Goal: Use online tool/utility

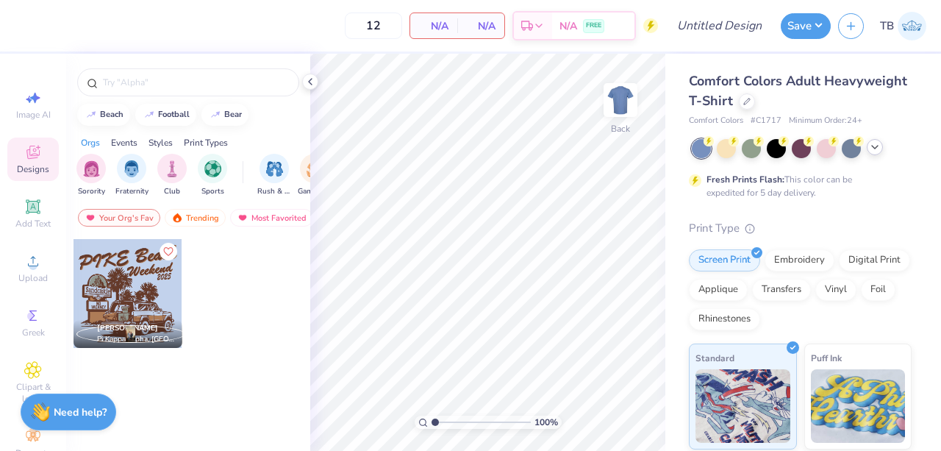
click at [877, 151] on icon at bounding box center [875, 147] width 12 height 12
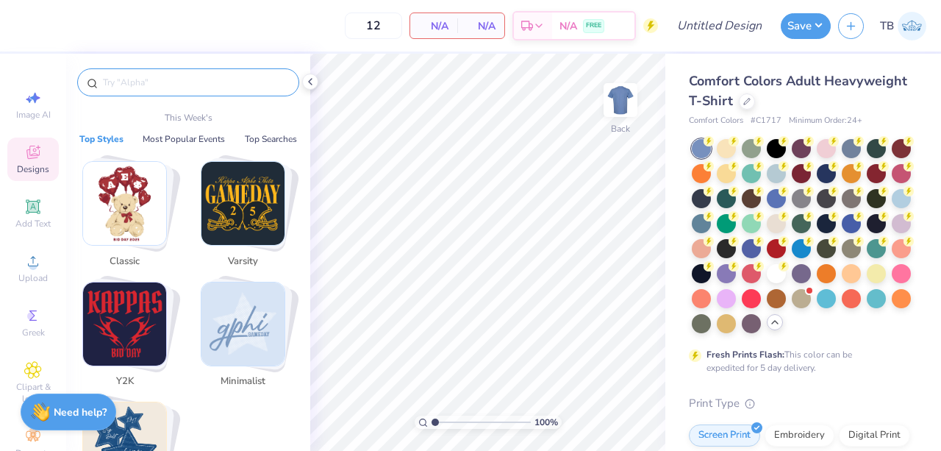
click at [172, 85] on input "text" at bounding box center [195, 82] width 188 height 15
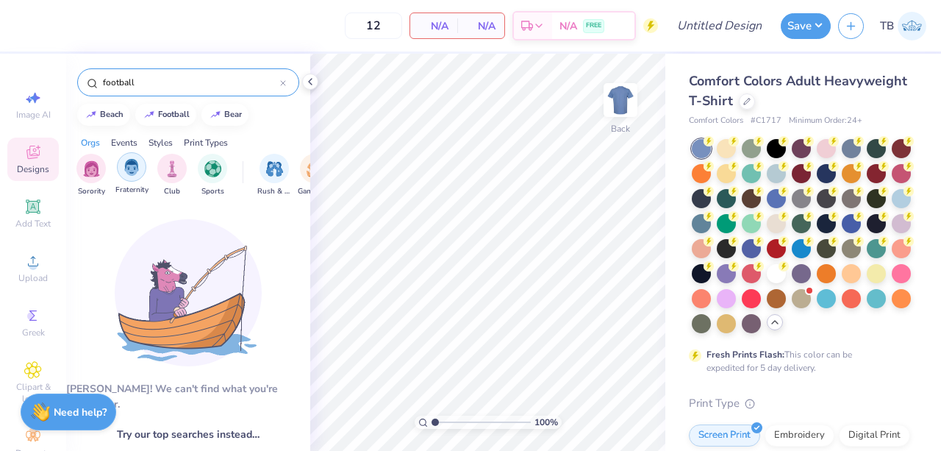
type input "football"
click at [131, 165] on img "filter for Fraternity" at bounding box center [132, 167] width 16 height 17
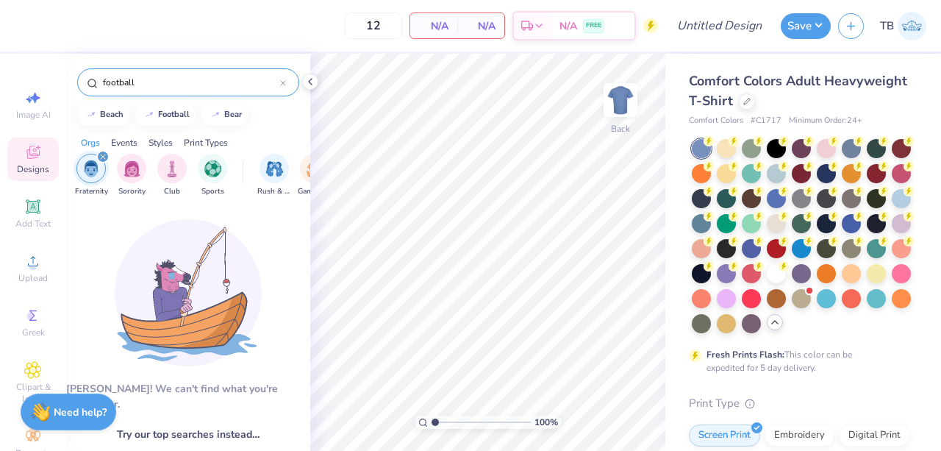
click at [283, 81] on icon at bounding box center [283, 83] width 6 height 6
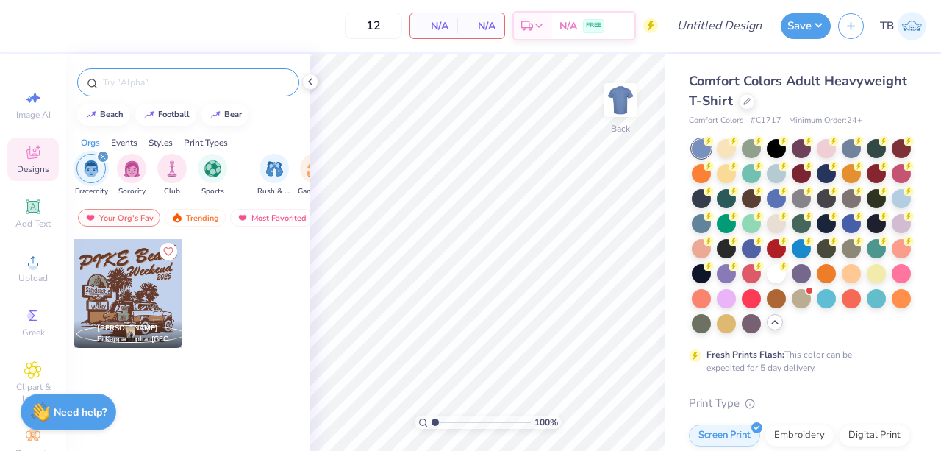
click at [32, 165] on span "Designs" at bounding box center [33, 169] width 32 height 12
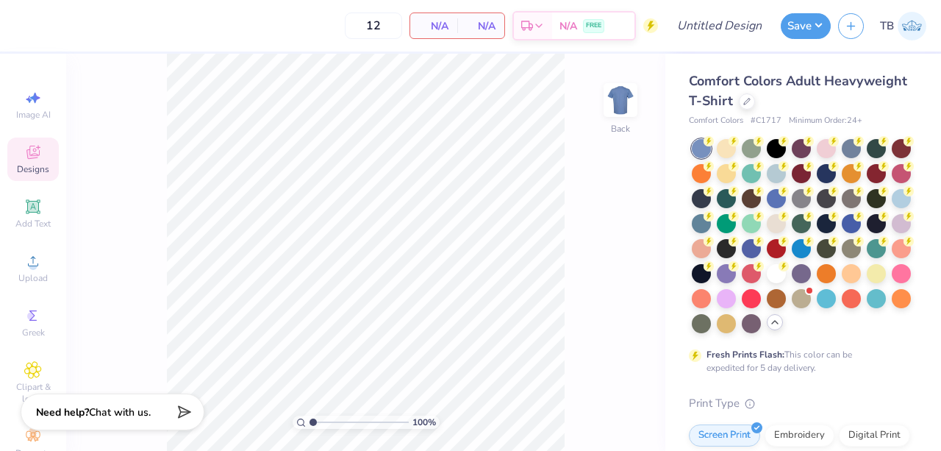
click at [24, 145] on icon at bounding box center [33, 152] width 18 height 18
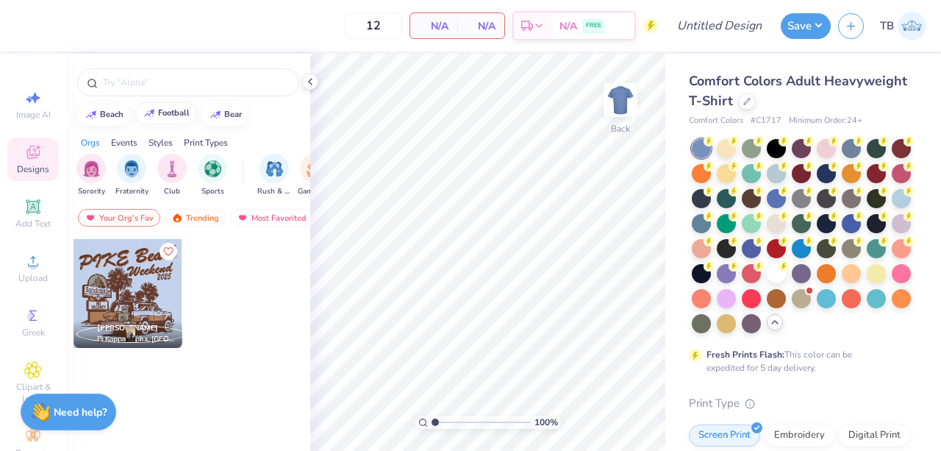
click at [168, 109] on div "football" at bounding box center [174, 113] width 32 height 8
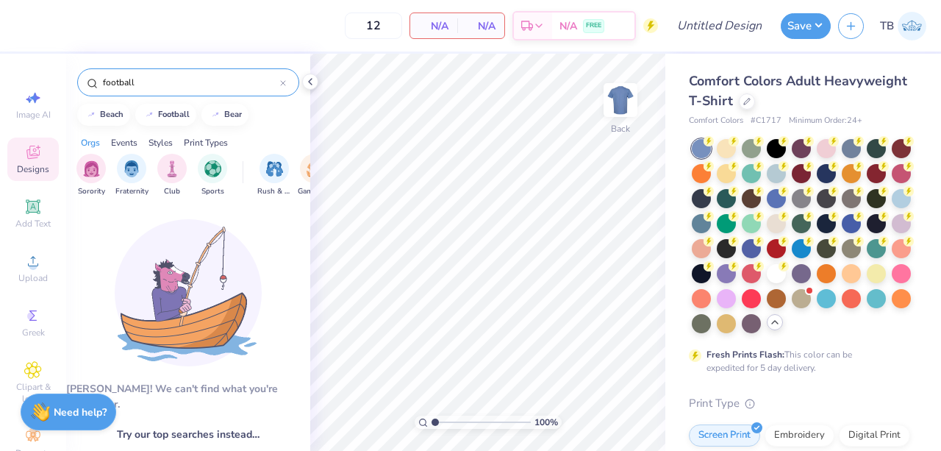
click at [182, 79] on input "football" at bounding box center [190, 82] width 179 height 15
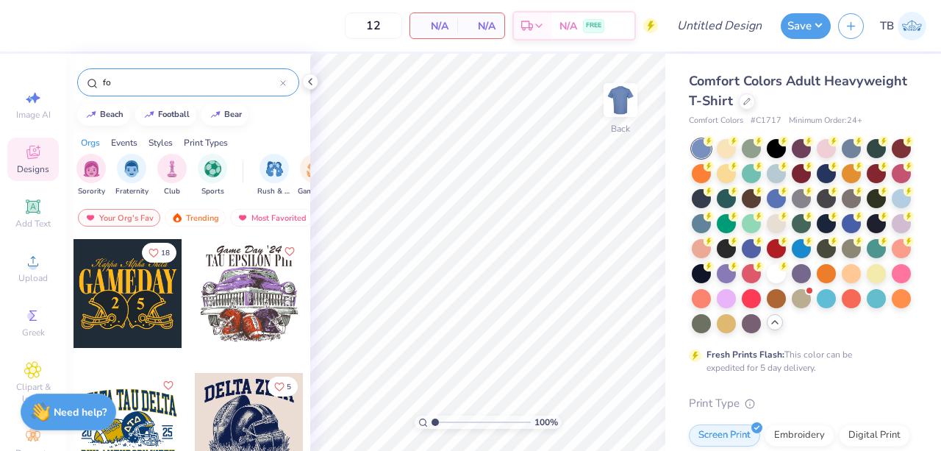
type input "f"
type input "football"
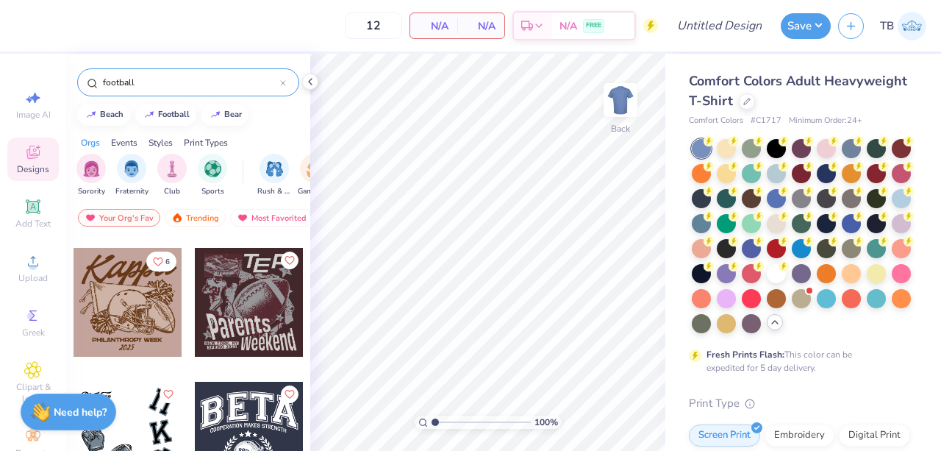
scroll to position [6684, 0]
click at [767, 282] on div at bounding box center [776, 272] width 19 height 19
click at [620, 85] on img at bounding box center [620, 100] width 59 height 59
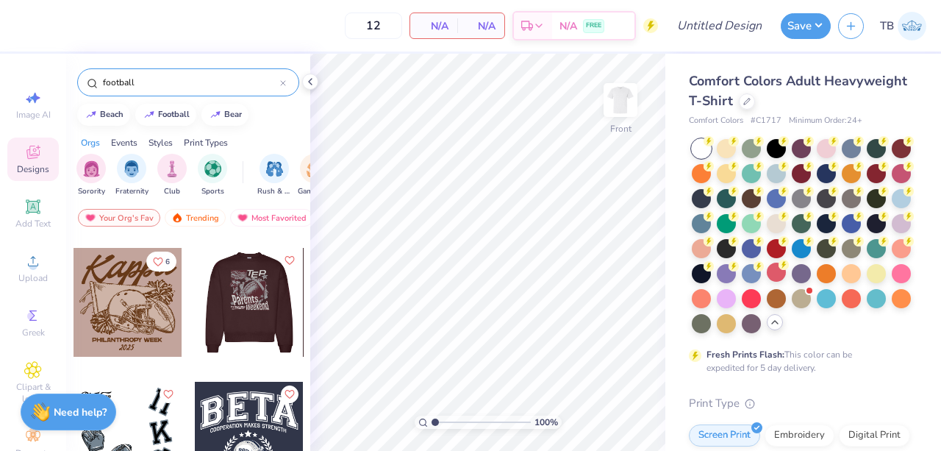
click at [236, 310] on div at bounding box center [249, 302] width 327 height 109
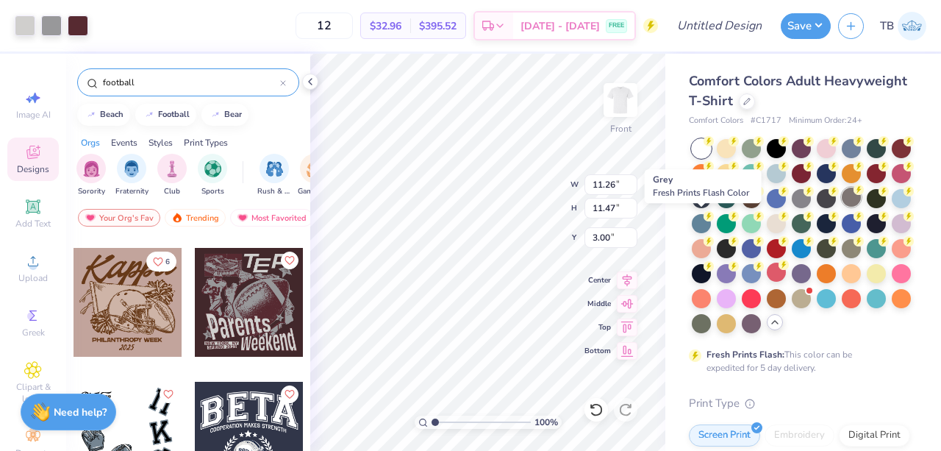
click at [842, 207] on div at bounding box center [851, 197] width 19 height 19
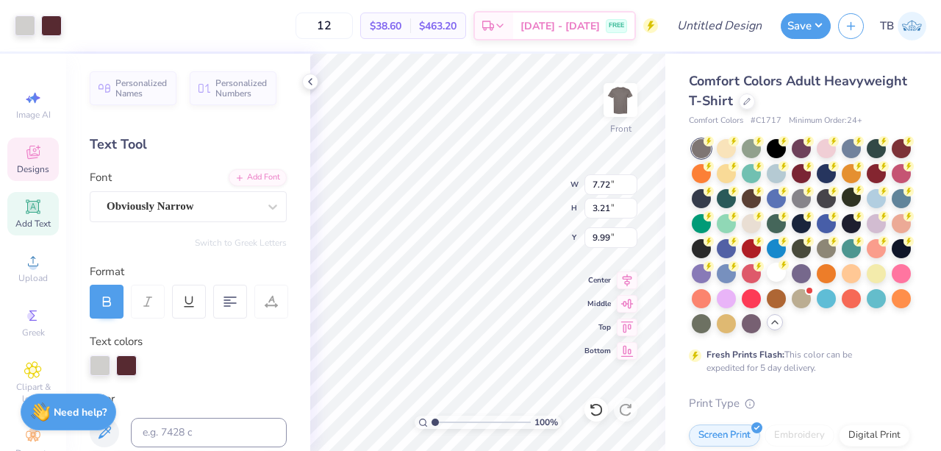
scroll to position [12, 1]
type textarea "Home"
type input "6.60"
type input "2.77"
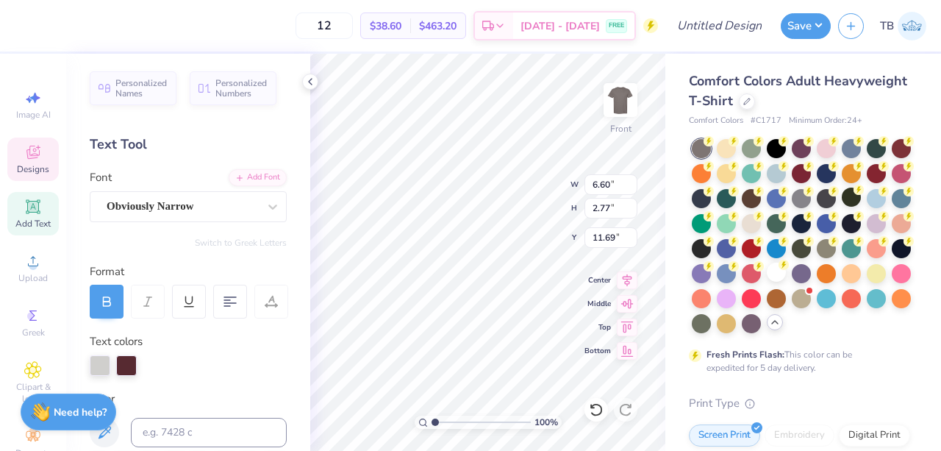
type input "11.69"
